Goal: Find specific page/section: Find specific page/section

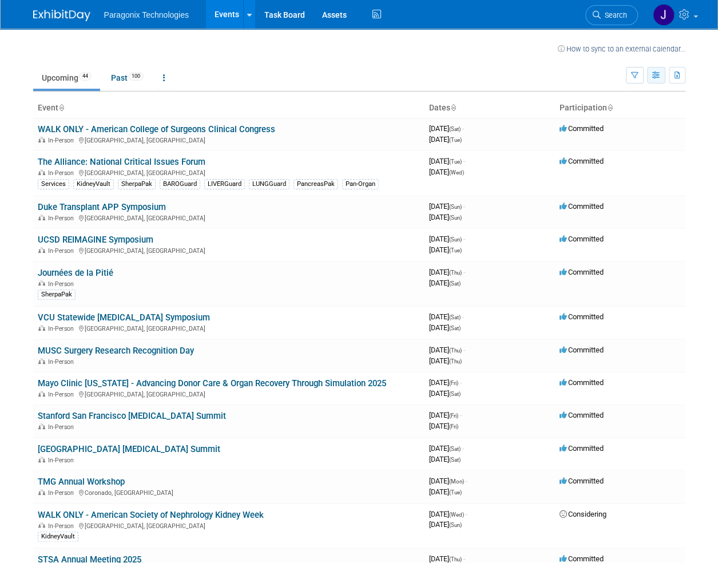
click at [657, 73] on icon "button" at bounding box center [656, 75] width 9 height 7
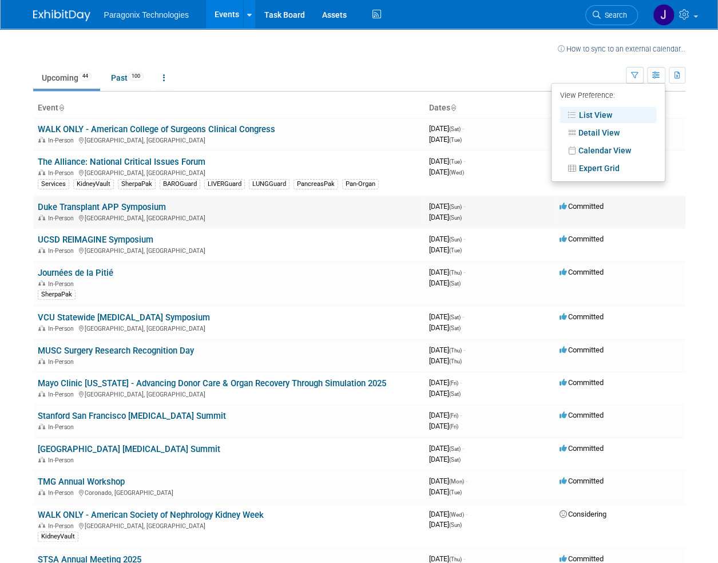
click at [660, 220] on td "Committed" at bounding box center [620, 212] width 130 height 33
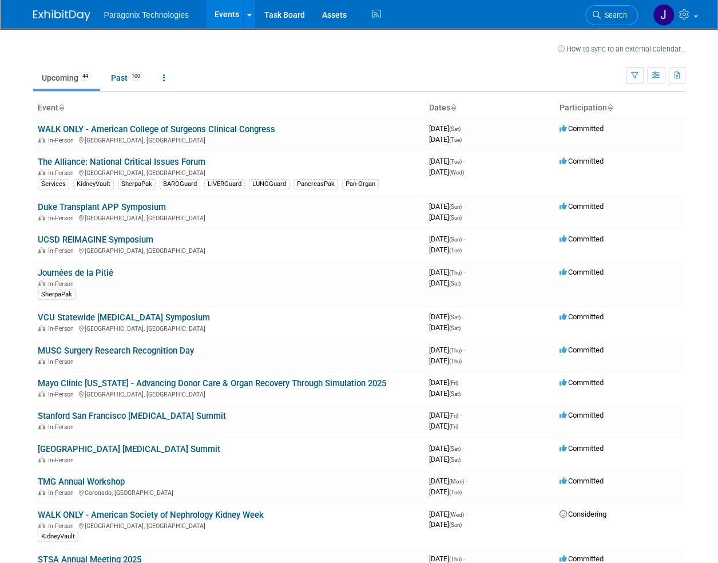
click at [609, 110] on icon at bounding box center [610, 108] width 6 height 7
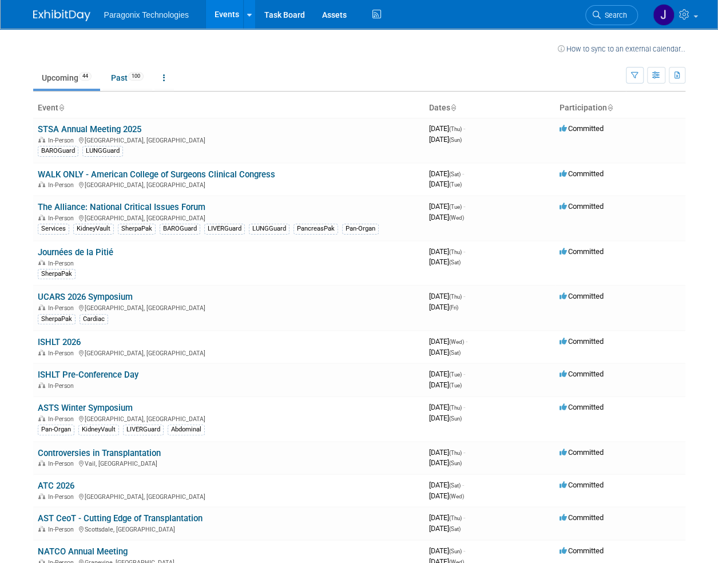
click at [612, 108] on icon at bounding box center [610, 108] width 6 height 7
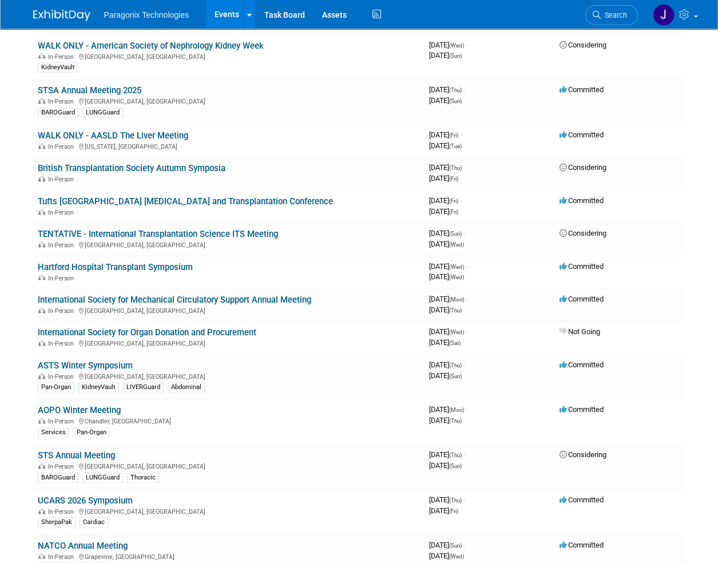
scroll to position [471, 0]
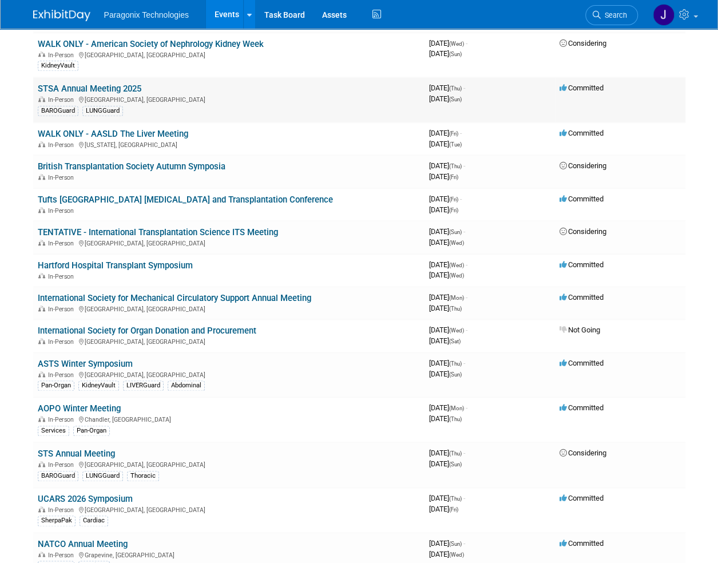
click at [70, 87] on link "STSA Annual Meeting 2025" at bounding box center [90, 89] width 104 height 10
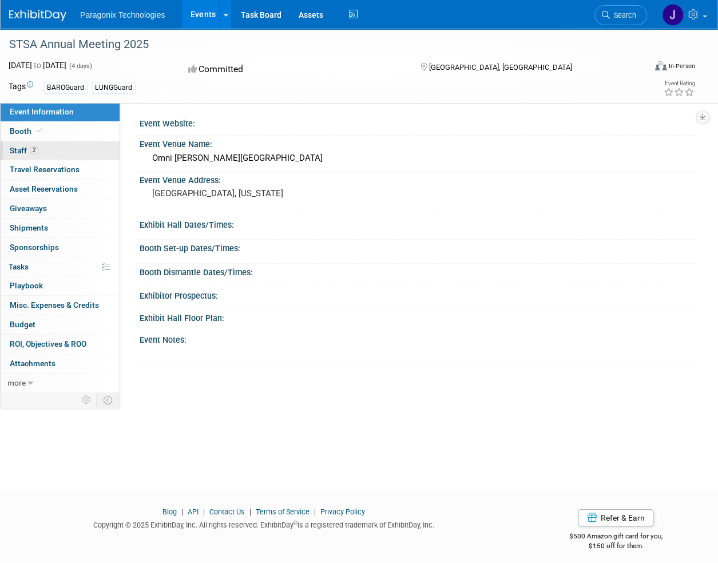
click at [21, 153] on span "Staff 2" at bounding box center [24, 150] width 29 height 9
